Goal: Task Accomplishment & Management: Manage account settings

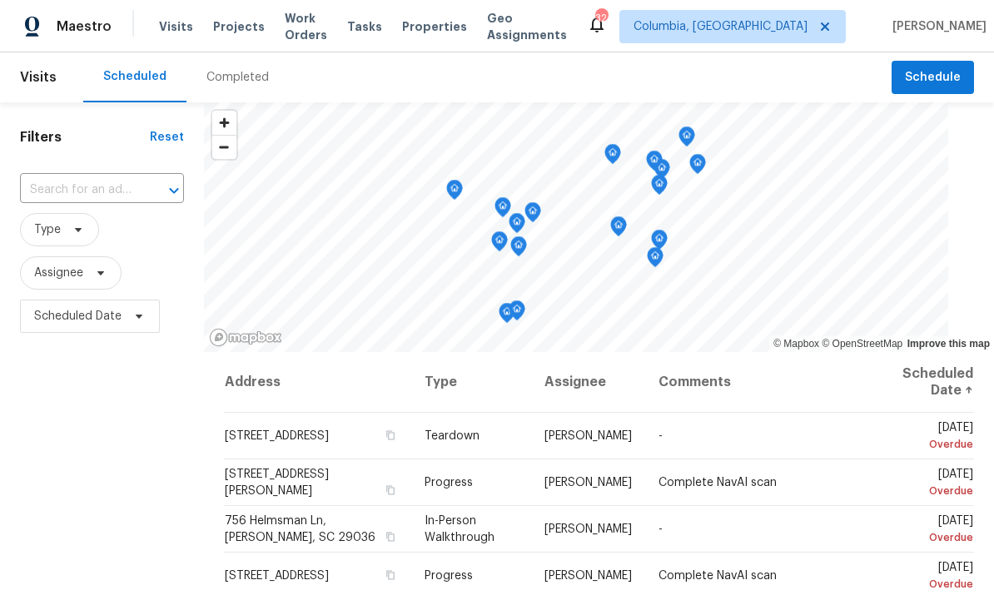
click at [182, 33] on span "Visits" at bounding box center [176, 26] width 34 height 17
click at [0, 0] on icon at bounding box center [0, 0] width 0 height 0
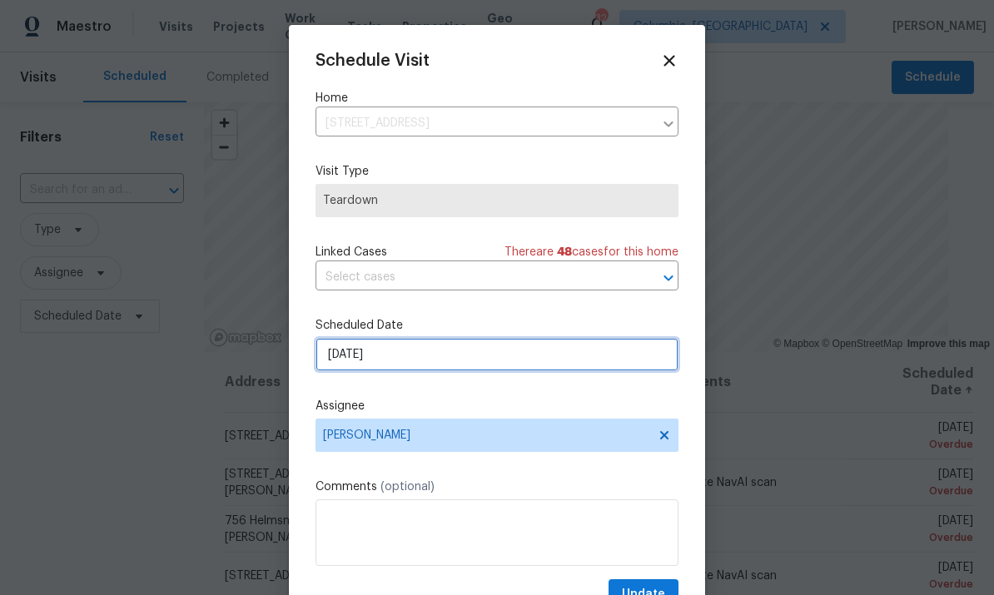
click at [549, 369] on input "[DATE]" at bounding box center [497, 354] width 363 height 33
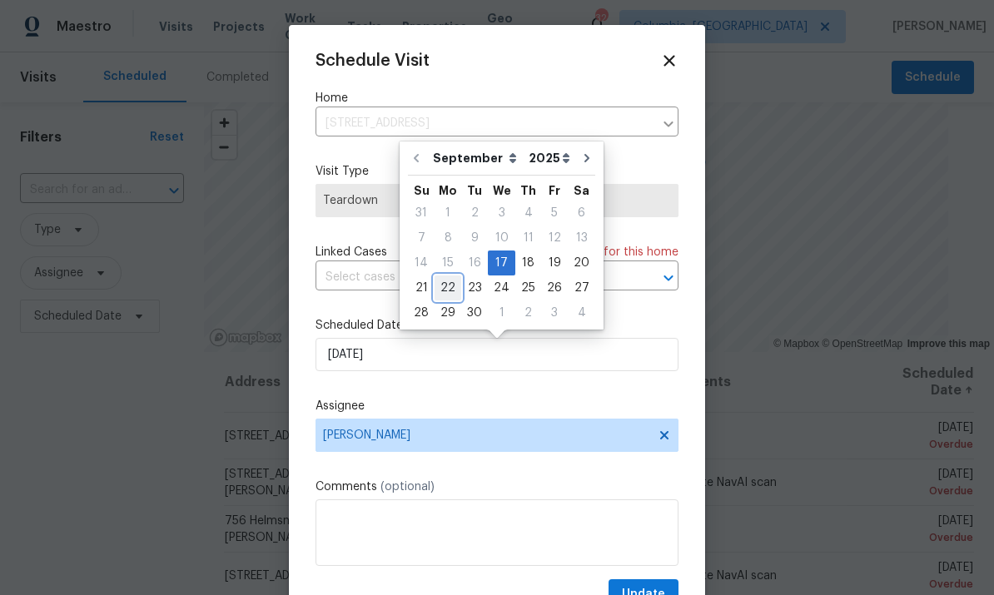
click at [447, 281] on div "22" at bounding box center [448, 287] width 27 height 23
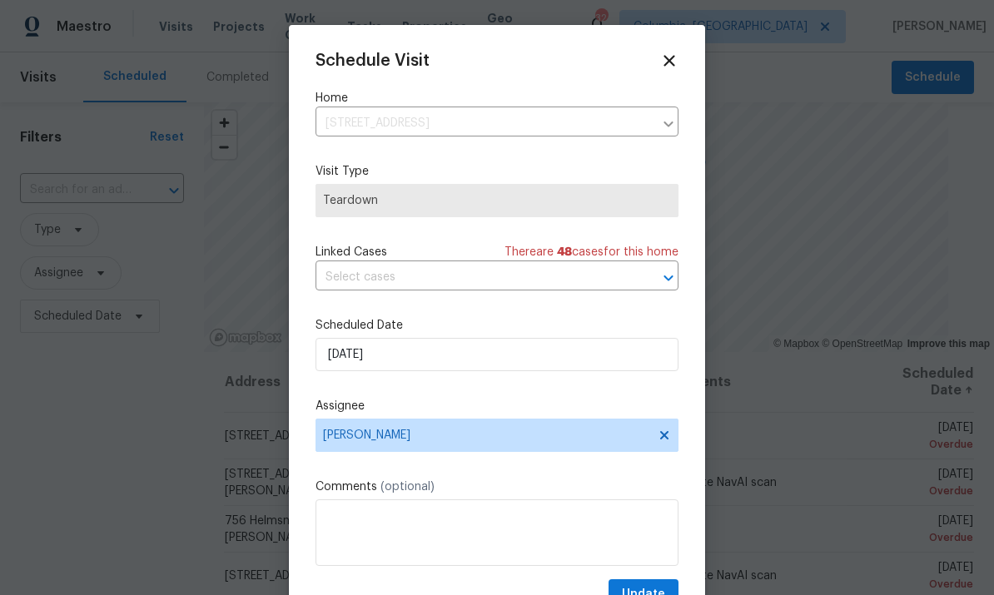
type input "[DATE]"
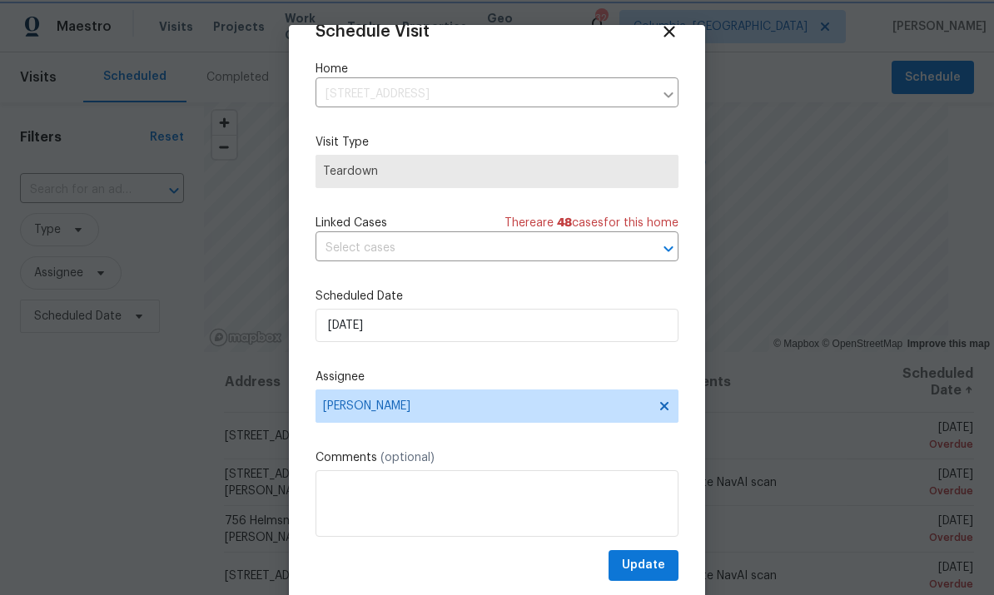
scroll to position [32, 0]
click at [663, 571] on span "Update" at bounding box center [643, 565] width 43 height 21
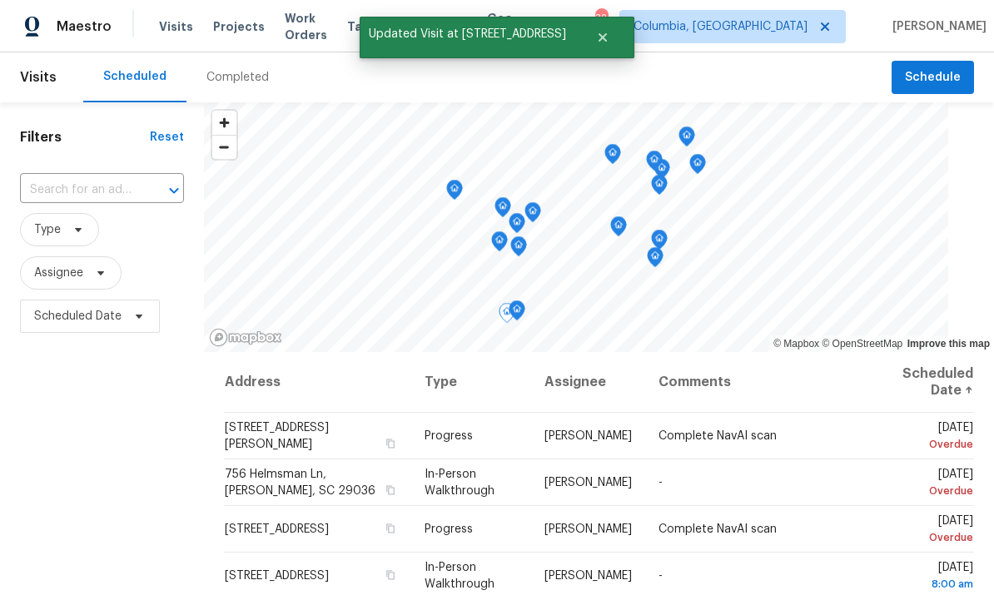
click at [0, 0] on icon at bounding box center [0, 0] width 0 height 0
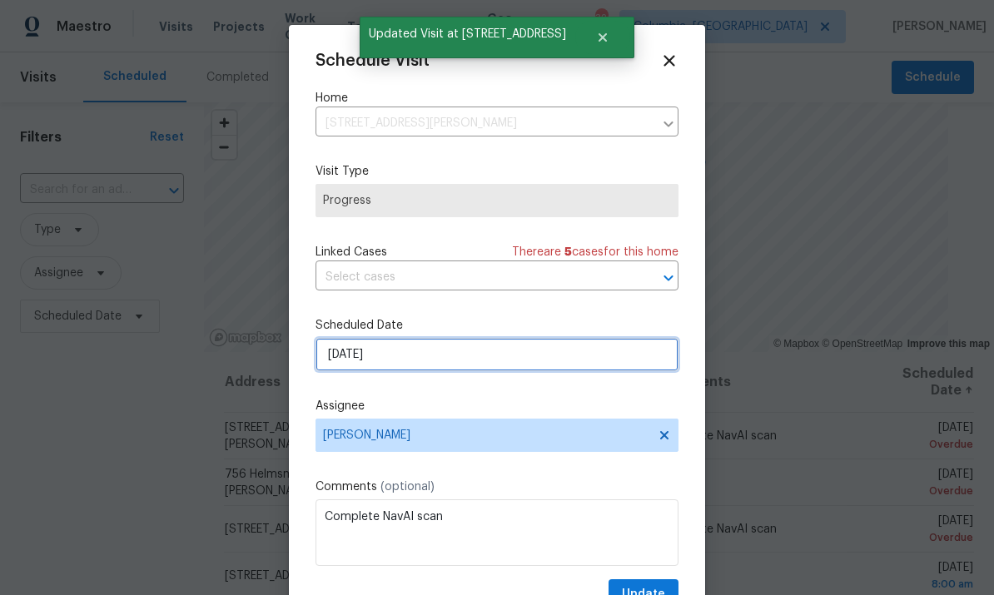
click at [490, 371] on input "[DATE]" at bounding box center [497, 354] width 363 height 33
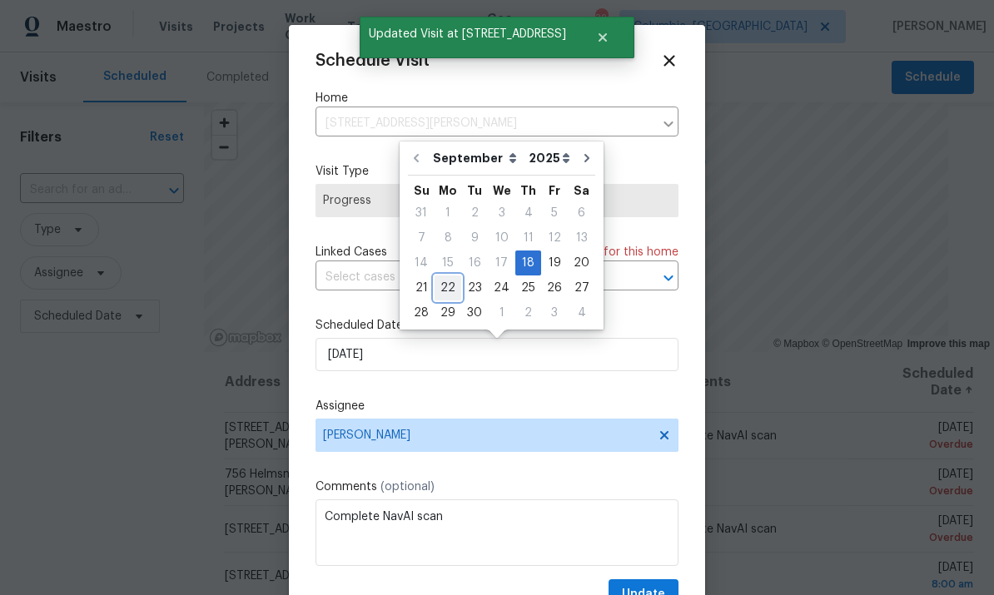
click at [451, 299] on div "22" at bounding box center [448, 287] width 27 height 23
type input "[DATE]"
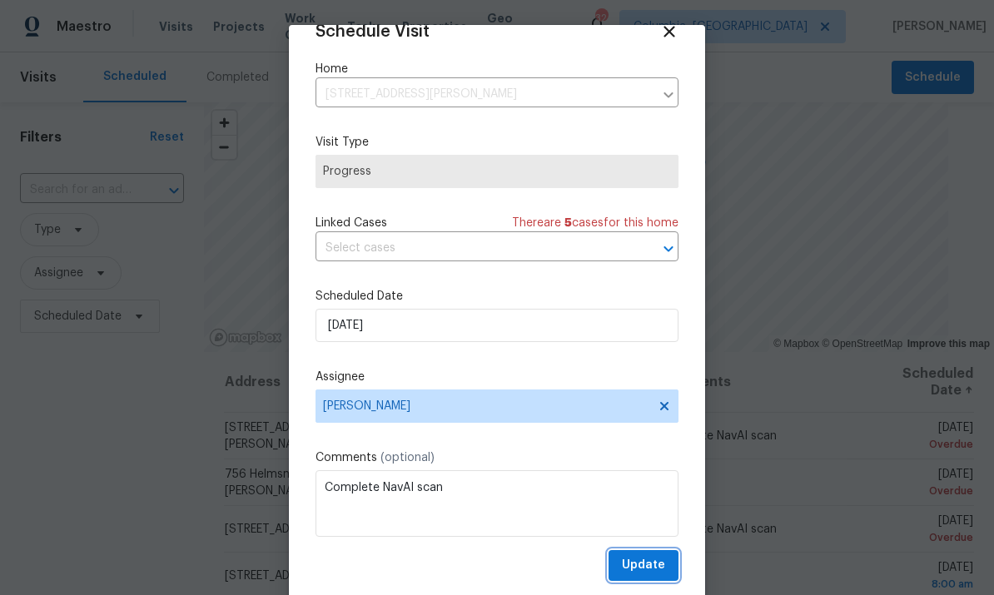
click at [649, 569] on span "Update" at bounding box center [643, 565] width 43 height 21
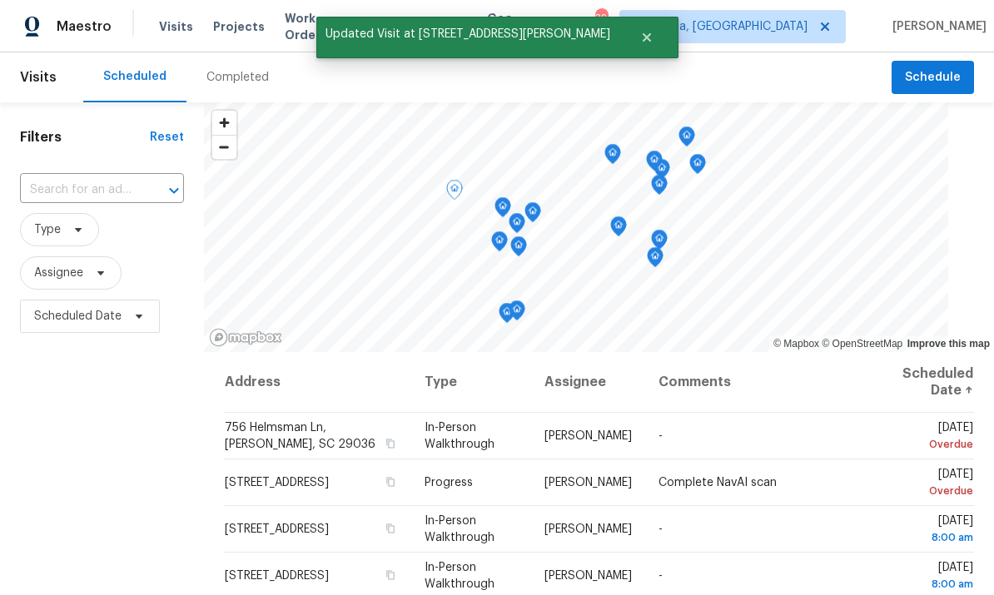
click at [193, 425] on div "Filters Reset ​ Type Assignee Scheduled Date" at bounding box center [102, 465] width 204 height 726
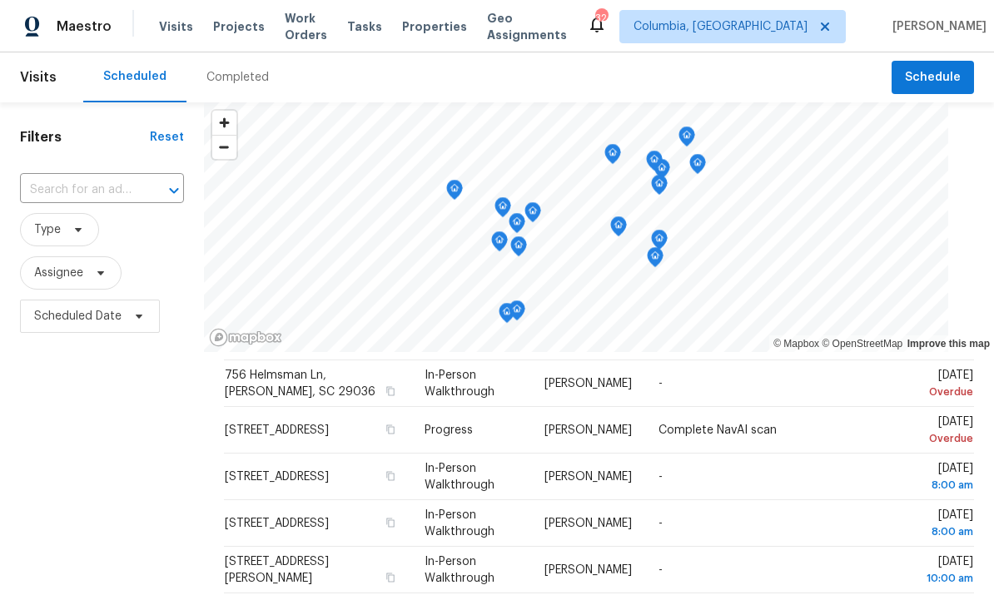
scroll to position [51, 0]
click at [0, 0] on icon at bounding box center [0, 0] width 0 height 0
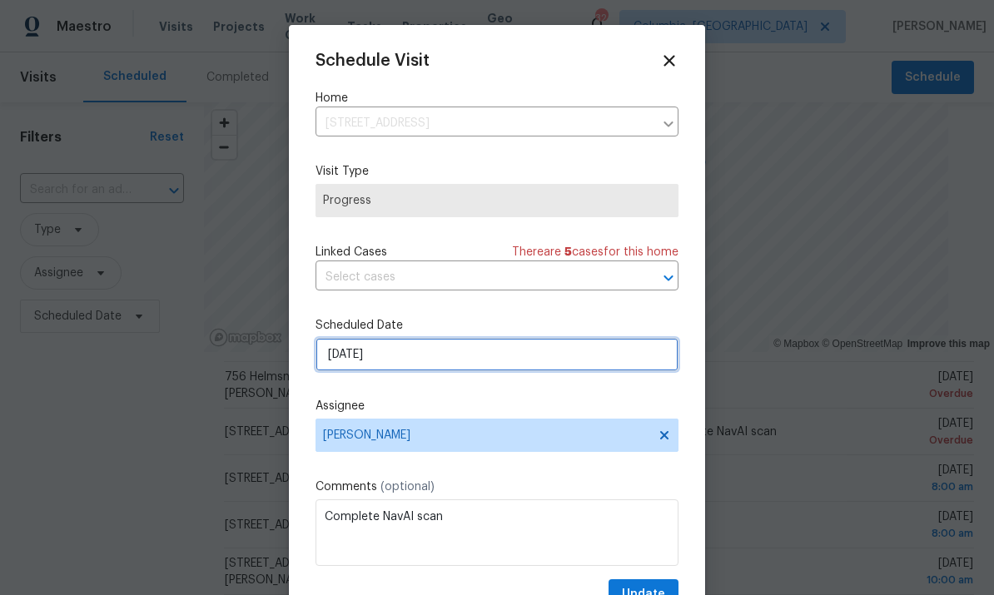
click at [481, 371] on input "[DATE]" at bounding box center [497, 354] width 363 height 33
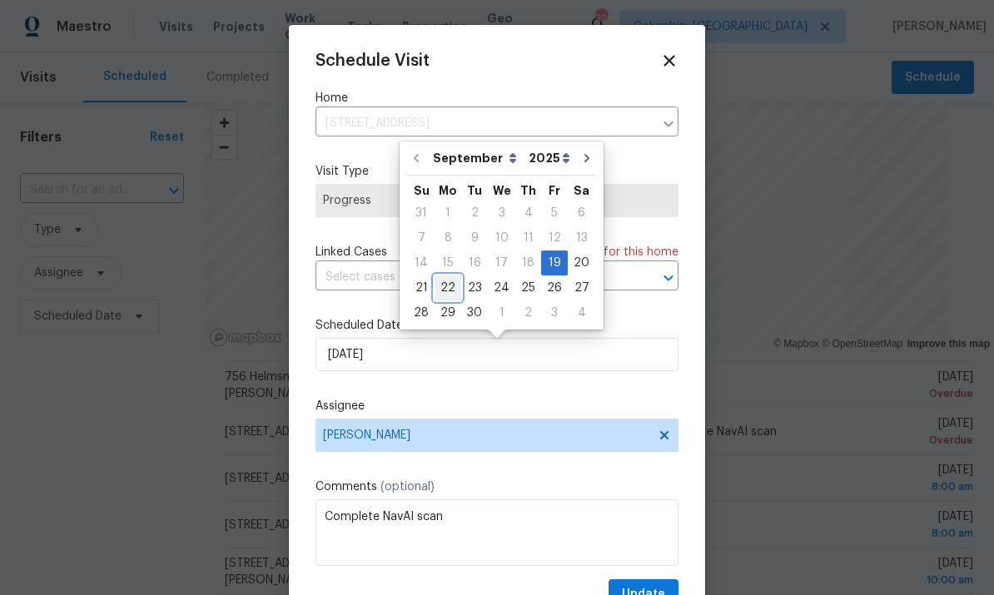
click at [457, 286] on div "22" at bounding box center [448, 287] width 27 height 23
type input "[DATE]"
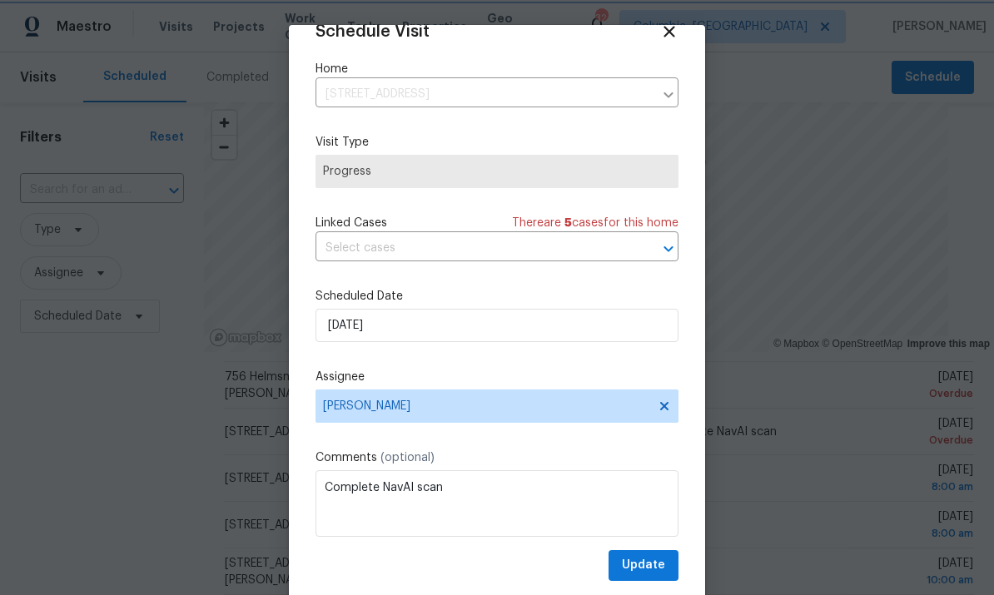
scroll to position [32, 0]
click at [652, 569] on span "Update" at bounding box center [643, 565] width 43 height 21
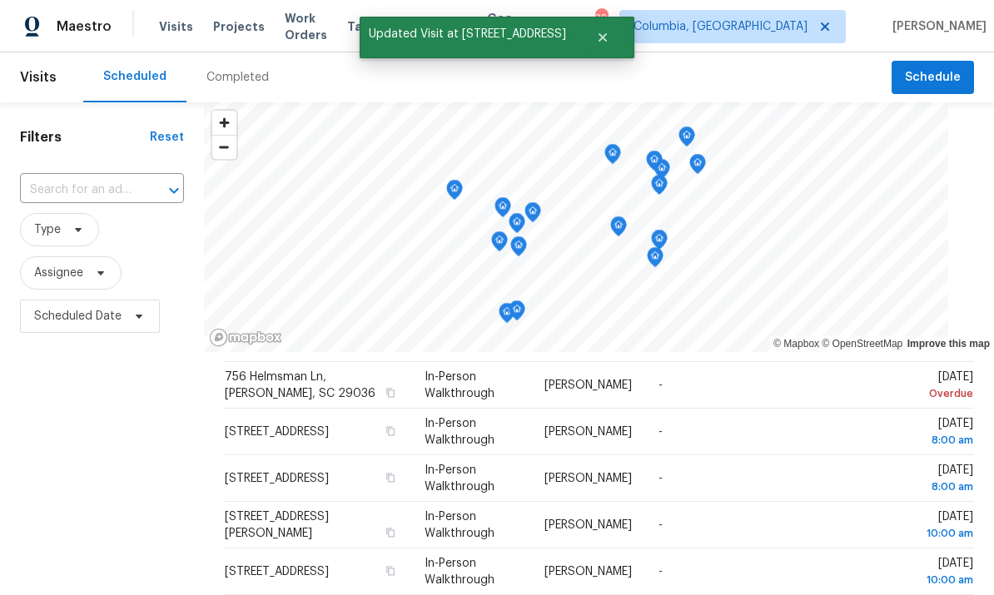
click at [168, 420] on div "Filters Reset ​ Type Assignee Scheduled Date" at bounding box center [102, 465] width 204 height 726
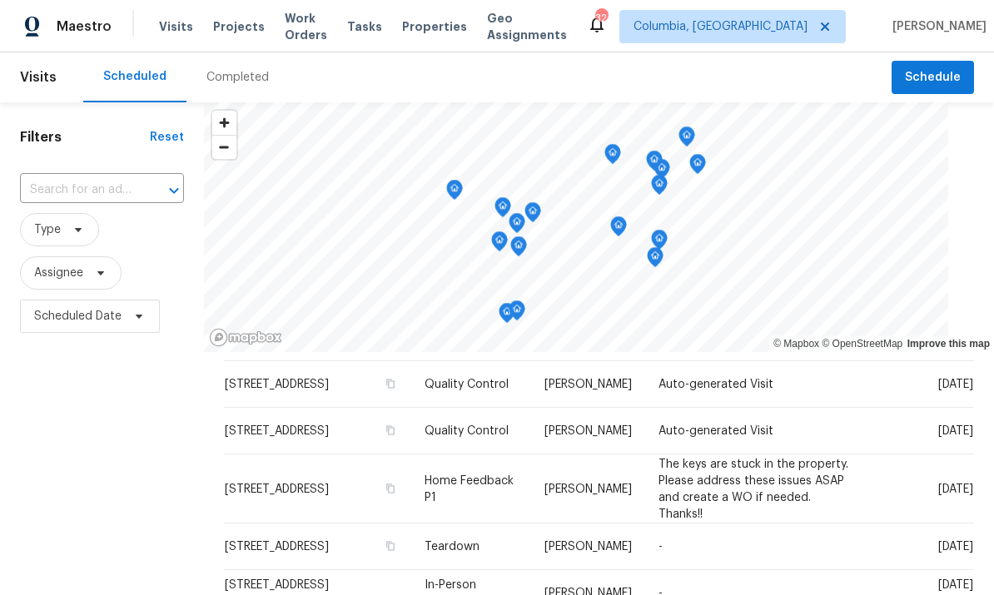
scroll to position [517, 0]
